Goal: Transaction & Acquisition: Book appointment/travel/reservation

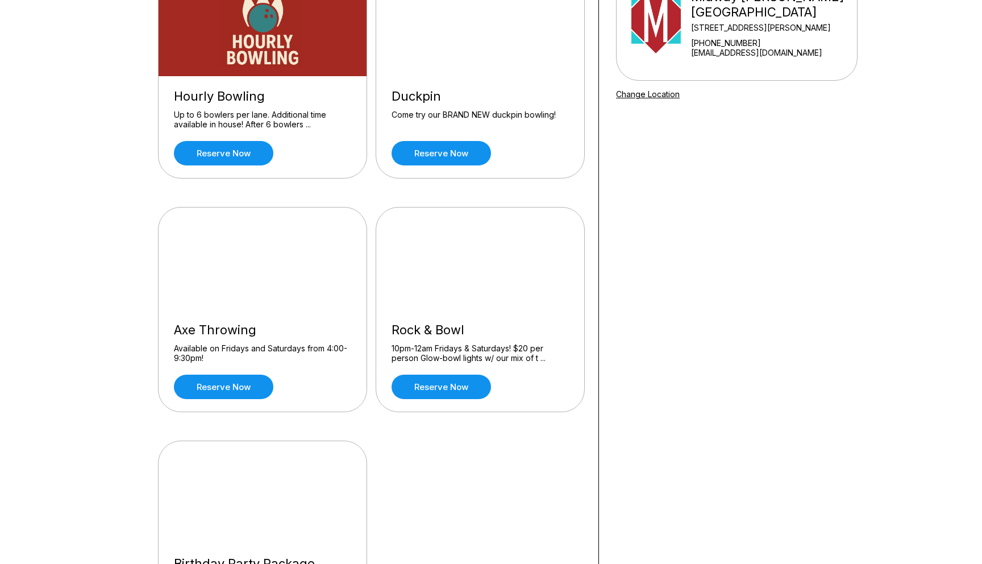
scroll to position [151, 0]
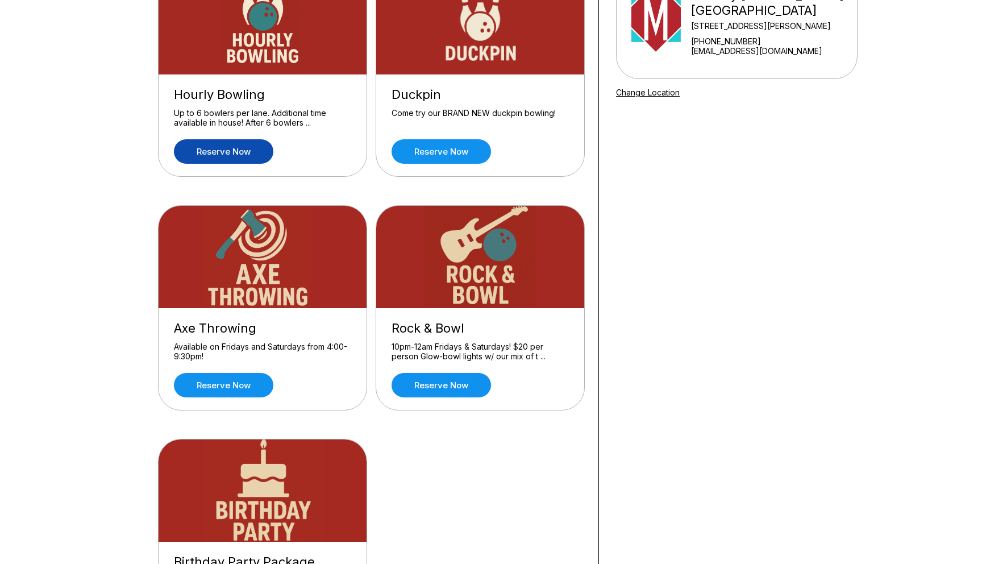
click at [239, 144] on link "Reserve now" at bounding box center [223, 151] width 99 height 24
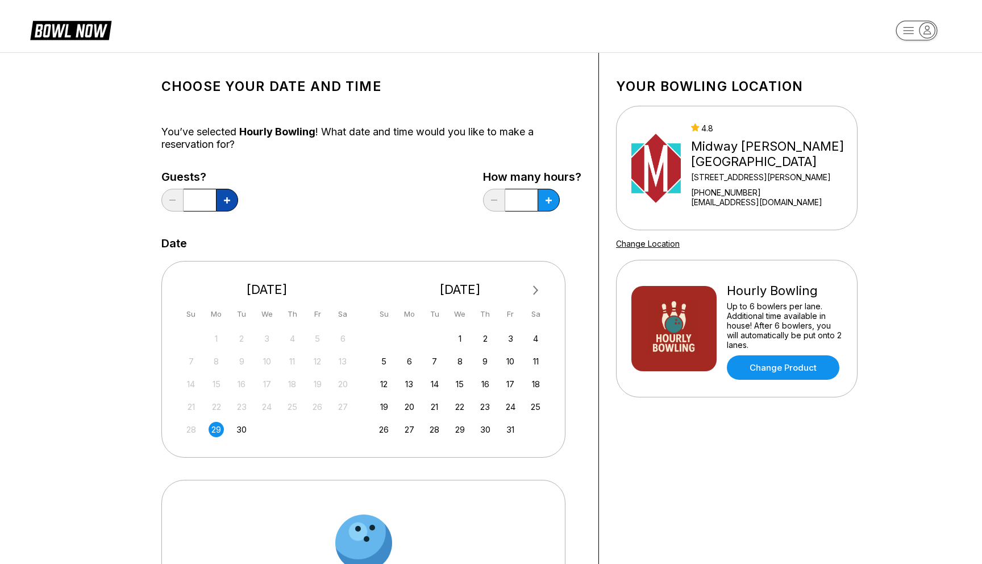
click at [230, 194] on button at bounding box center [227, 200] width 22 height 23
type input "*"
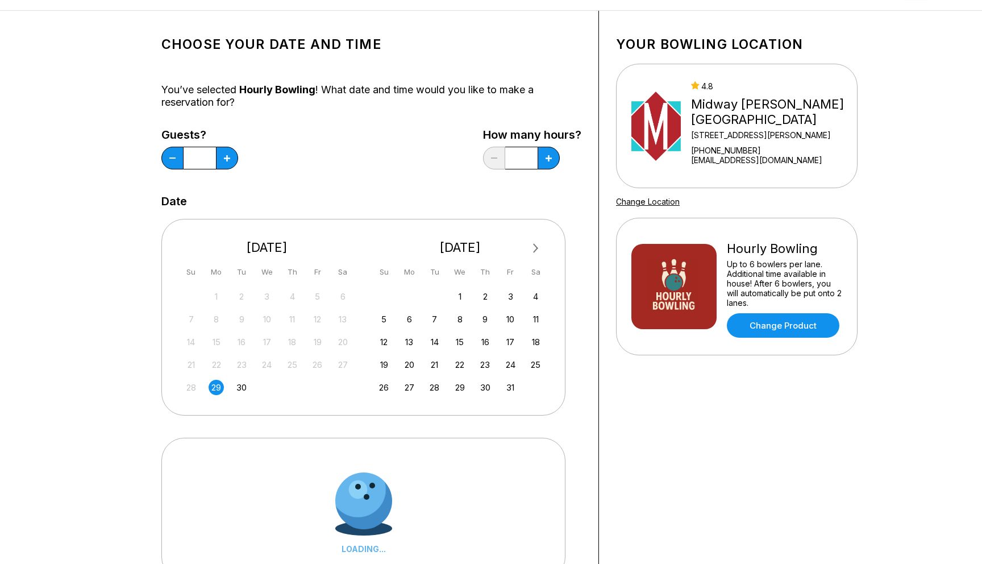
scroll to position [47, 0]
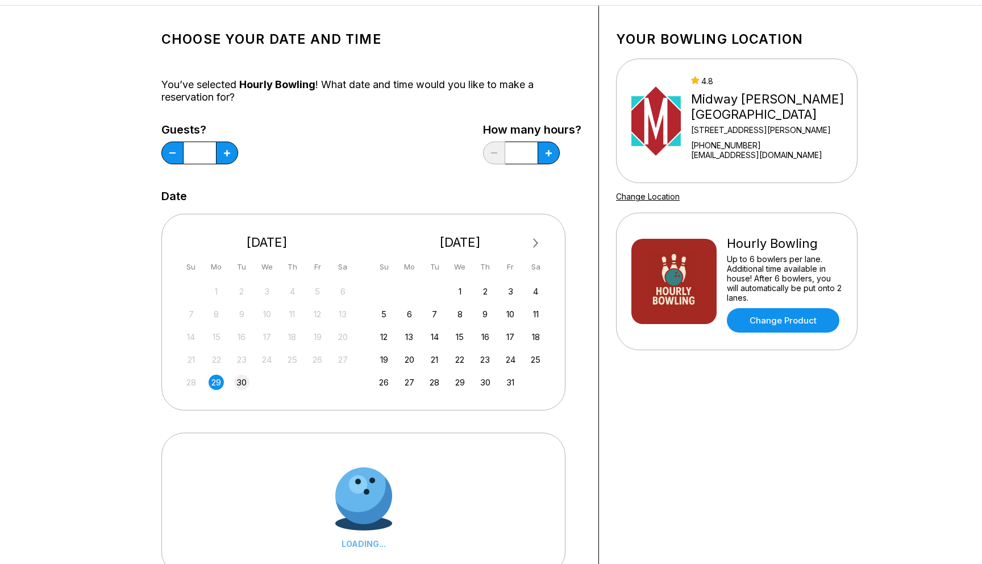
click at [241, 382] on div "30" at bounding box center [241, 381] width 15 height 15
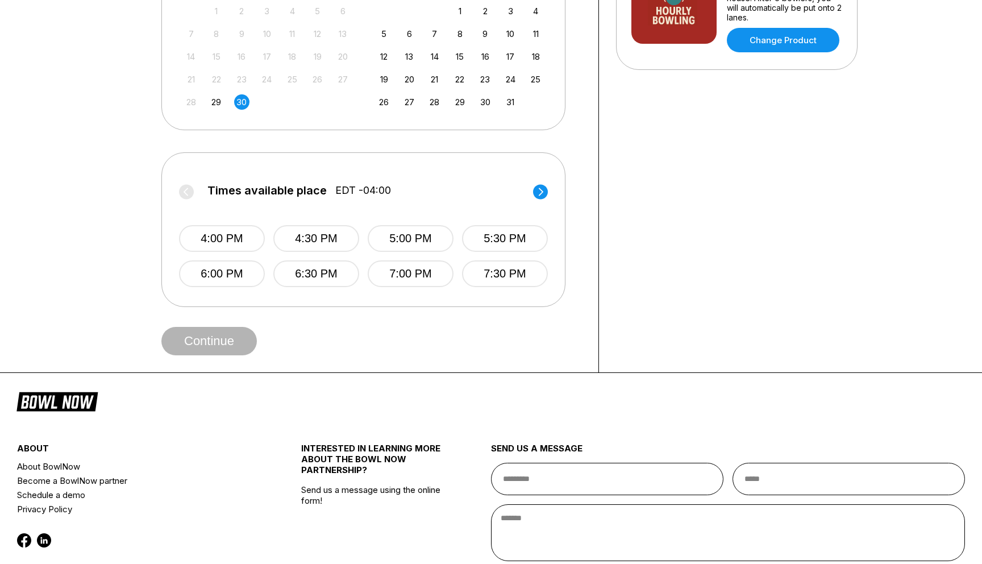
scroll to position [422, 0]
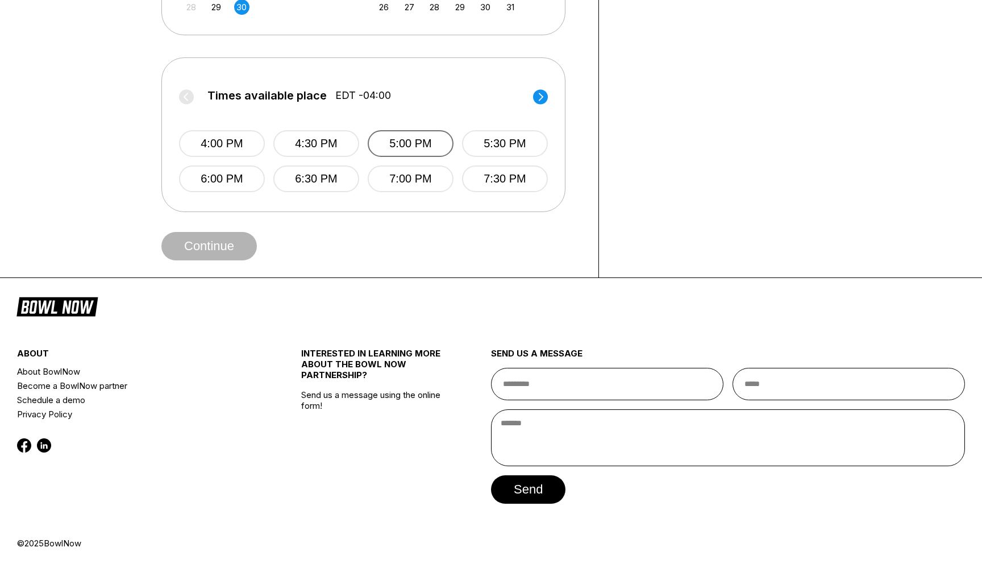
click at [409, 137] on button "5:00 PM" at bounding box center [411, 143] width 86 height 27
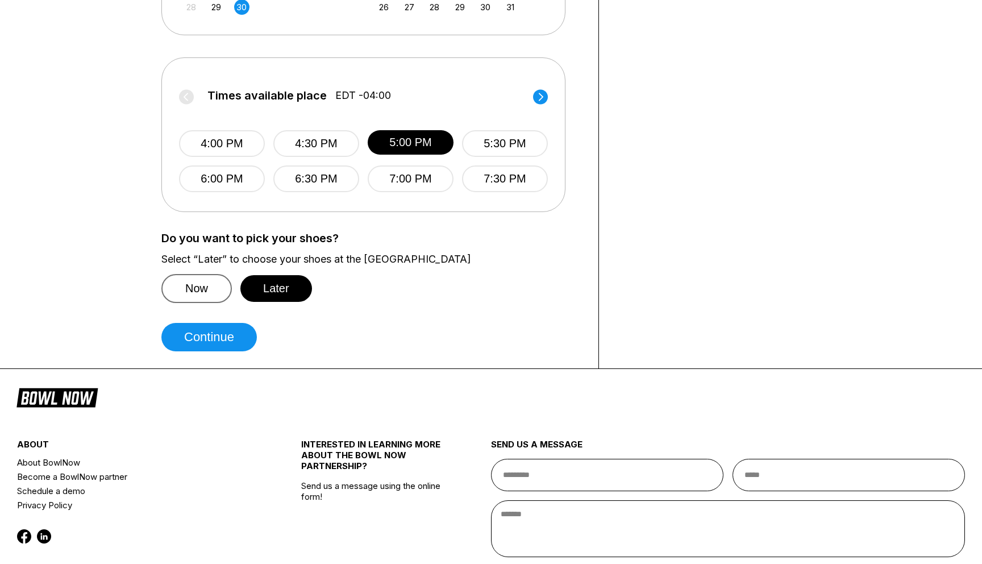
click at [195, 280] on button "Now" at bounding box center [196, 288] width 70 height 29
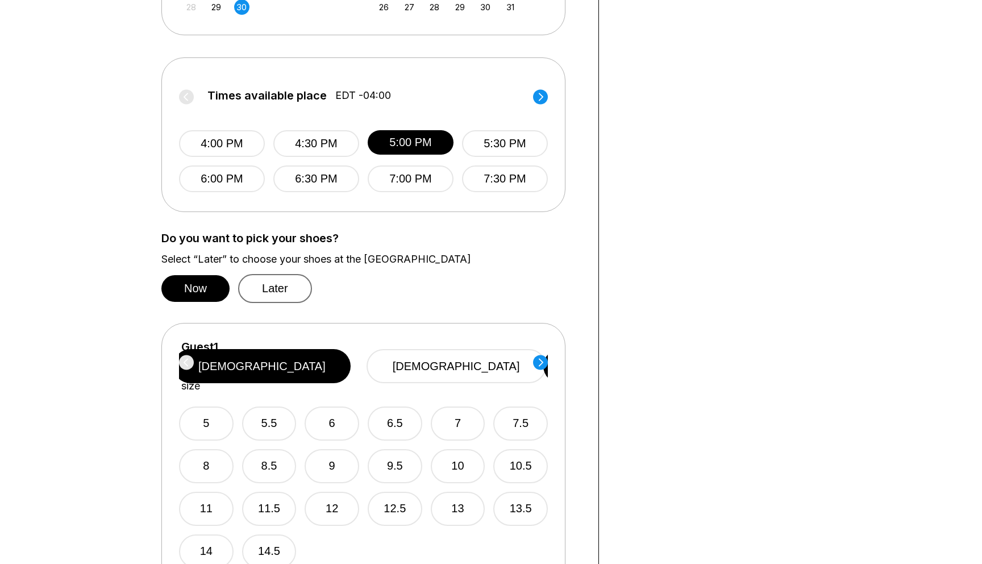
click at [266, 282] on button "Later" at bounding box center [275, 288] width 74 height 29
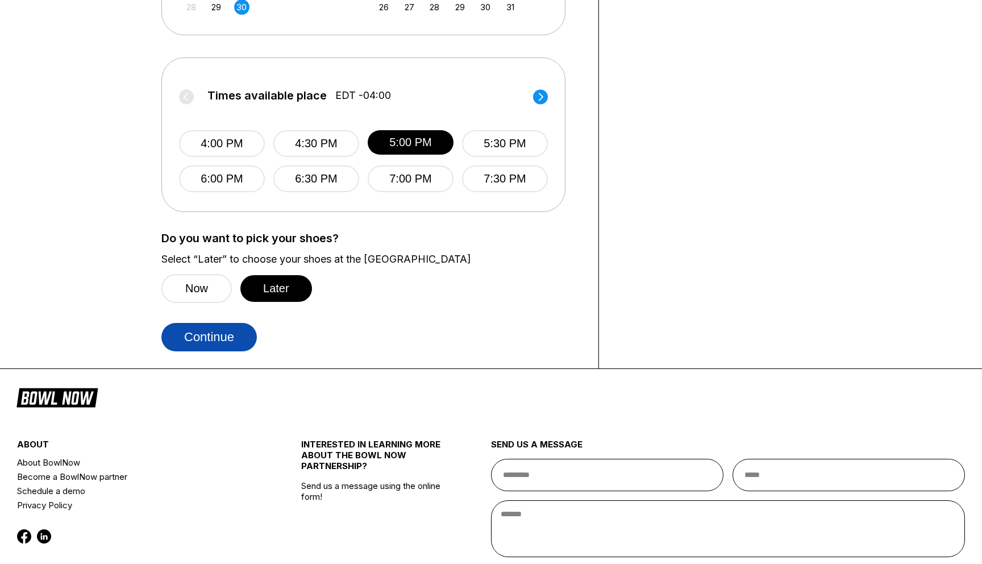
click at [201, 332] on button "Continue" at bounding box center [208, 337] width 95 height 28
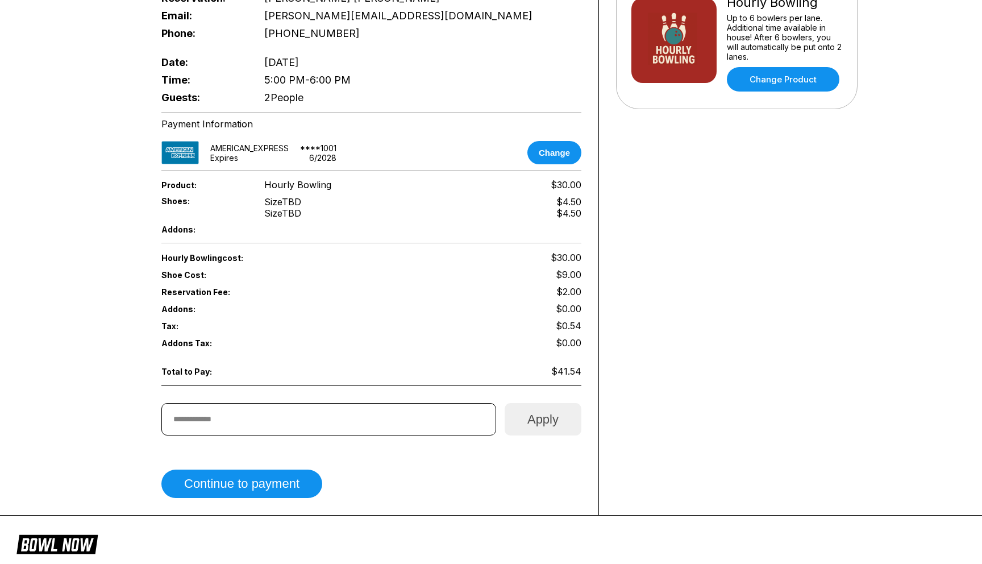
scroll to position [291, 0]
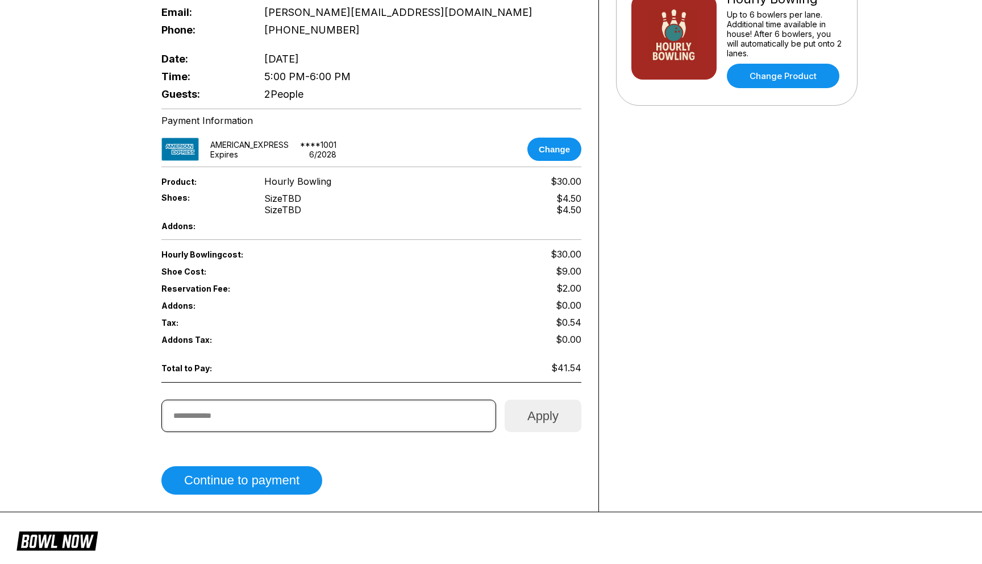
click at [377, 410] on input "text" at bounding box center [328, 415] width 335 height 32
click at [267, 477] on button "Continue to payment" at bounding box center [241, 480] width 161 height 28
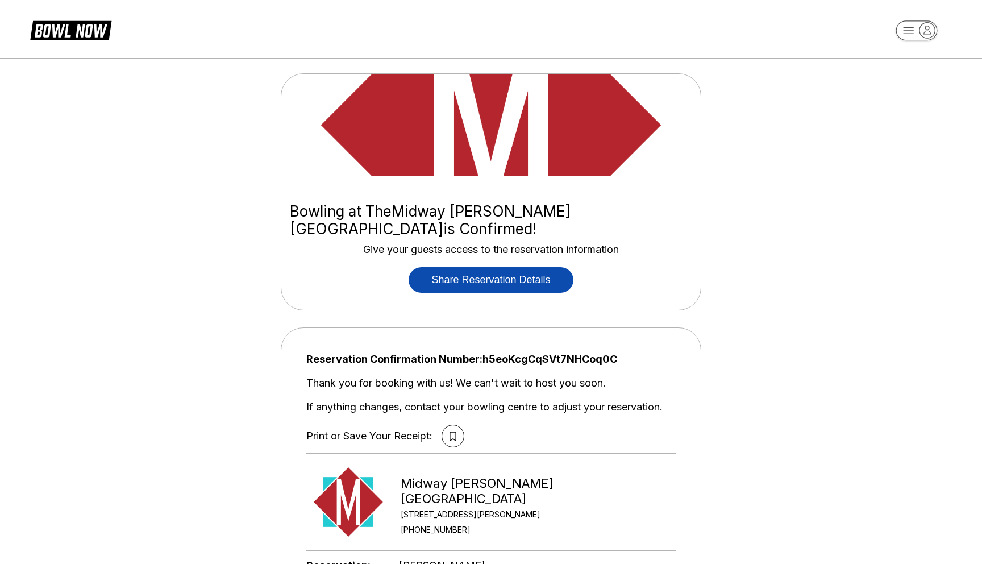
click at [479, 267] on button "Share Reservation Details" at bounding box center [491, 280] width 164 height 26
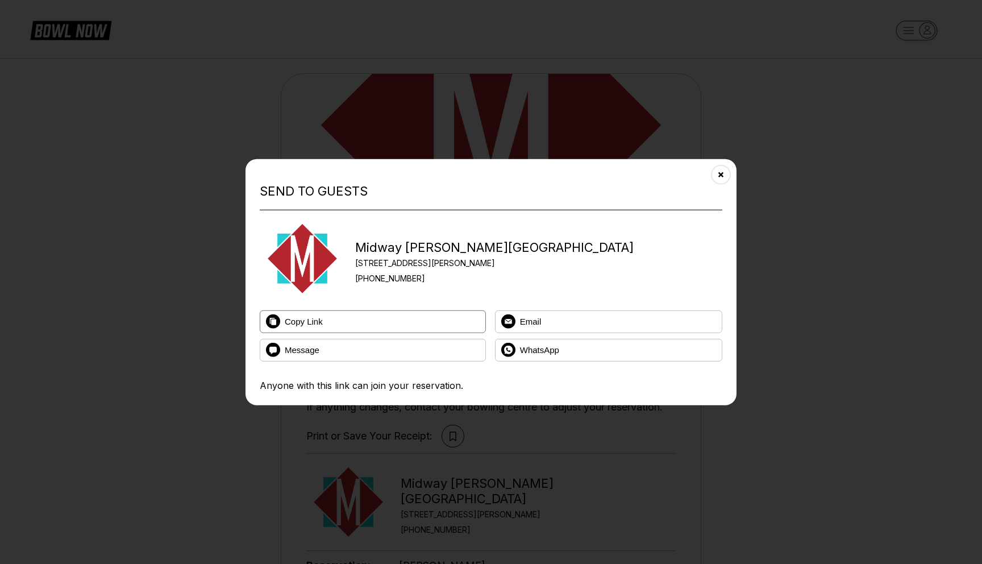
click at [368, 319] on button "Copy Link" at bounding box center [373, 321] width 226 height 23
click at [719, 176] on icon "Close" at bounding box center [720, 174] width 9 height 9
